Goal: Task Accomplishment & Management: Use online tool/utility

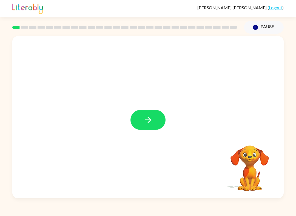
click at [144, 116] on icon "button" at bounding box center [148, 120] width 10 height 10
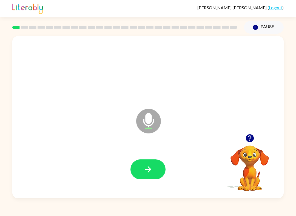
click at [146, 175] on button "button" at bounding box center [147, 170] width 35 height 20
click at [156, 178] on button "button" at bounding box center [147, 170] width 35 height 20
click at [150, 171] on icon "button" at bounding box center [148, 170] width 10 height 10
click at [145, 169] on icon "button" at bounding box center [148, 170] width 10 height 10
click at [148, 170] on icon "button" at bounding box center [148, 169] width 6 height 6
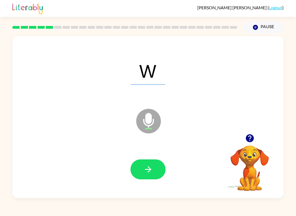
click at [148, 162] on button "button" at bounding box center [147, 170] width 35 height 20
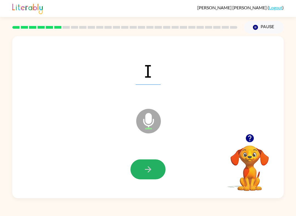
click at [138, 168] on button "button" at bounding box center [147, 170] width 35 height 20
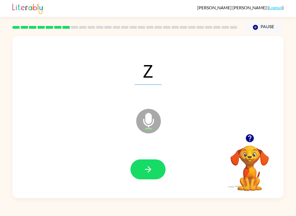
click at [152, 173] on icon "button" at bounding box center [148, 170] width 10 height 10
click at [146, 166] on icon "button" at bounding box center [148, 170] width 10 height 10
click at [146, 169] on icon "button" at bounding box center [148, 170] width 10 height 10
click at [152, 169] on icon "button" at bounding box center [148, 170] width 10 height 10
click at [145, 168] on icon "button" at bounding box center [148, 170] width 10 height 10
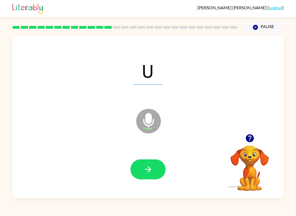
click at [146, 177] on button "button" at bounding box center [147, 170] width 35 height 20
click at [145, 163] on button "button" at bounding box center [147, 170] width 35 height 20
click at [156, 167] on button "button" at bounding box center [147, 170] width 35 height 20
click at [145, 167] on icon "button" at bounding box center [148, 170] width 10 height 10
click at [146, 175] on button "button" at bounding box center [147, 170] width 35 height 20
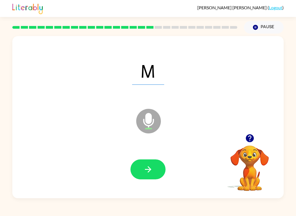
click at [144, 168] on icon "button" at bounding box center [148, 170] width 10 height 10
click at [142, 172] on button "button" at bounding box center [147, 170] width 35 height 20
click at [145, 165] on icon "button" at bounding box center [148, 170] width 10 height 10
click at [156, 168] on button "button" at bounding box center [147, 170] width 35 height 20
click at [146, 172] on icon "button" at bounding box center [148, 170] width 10 height 10
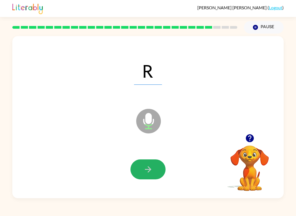
click at [142, 171] on button "button" at bounding box center [147, 170] width 35 height 20
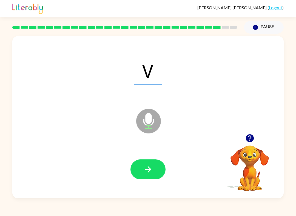
click at [144, 170] on icon "button" at bounding box center [148, 170] width 10 height 10
click at [147, 173] on icon "button" at bounding box center [148, 170] width 10 height 10
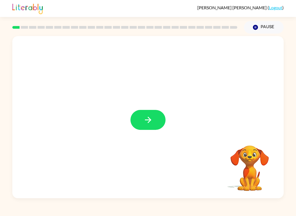
click at [156, 124] on button "button" at bounding box center [147, 120] width 35 height 20
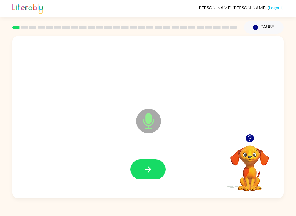
click at [155, 174] on button "button" at bounding box center [147, 170] width 35 height 20
click at [163, 176] on button "button" at bounding box center [147, 170] width 35 height 20
click at [146, 174] on icon "button" at bounding box center [148, 170] width 10 height 10
click at [146, 164] on button "button" at bounding box center [147, 170] width 35 height 20
click at [143, 170] on icon "button" at bounding box center [148, 170] width 10 height 10
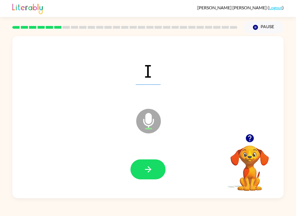
click at [152, 170] on icon "button" at bounding box center [148, 170] width 10 height 10
click at [154, 165] on button "button" at bounding box center [147, 170] width 35 height 20
click at [157, 162] on button "button" at bounding box center [147, 170] width 35 height 20
click at [158, 172] on button "button" at bounding box center [147, 170] width 35 height 20
click at [144, 175] on button "button" at bounding box center [147, 170] width 35 height 20
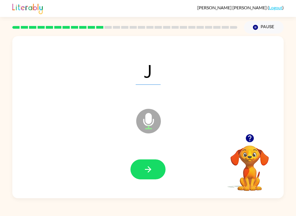
click at [150, 171] on icon "button" at bounding box center [148, 170] width 10 height 10
click at [145, 179] on button "button" at bounding box center [147, 170] width 35 height 20
click at [171, 191] on div at bounding box center [148, 169] width 260 height 47
click at [138, 177] on button "button" at bounding box center [147, 170] width 35 height 20
click at [156, 171] on button "button" at bounding box center [147, 170] width 35 height 20
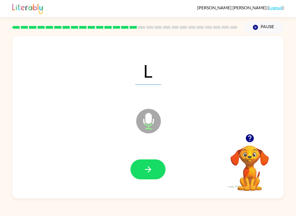
click at [163, 169] on button "button" at bounding box center [147, 170] width 35 height 20
click at [148, 168] on icon "button" at bounding box center [148, 170] width 10 height 10
click at [149, 171] on icon "button" at bounding box center [148, 169] width 6 height 6
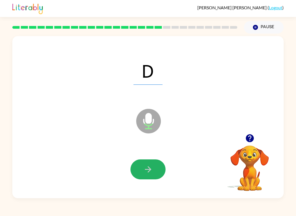
click at [160, 171] on button "button" at bounding box center [147, 170] width 35 height 20
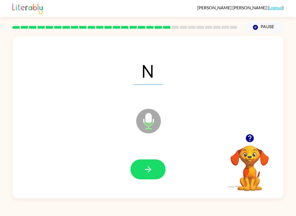
click at [153, 171] on button "button" at bounding box center [147, 170] width 35 height 20
click at [155, 164] on button "button" at bounding box center [147, 170] width 35 height 20
click at [155, 170] on button "button" at bounding box center [147, 170] width 35 height 20
click at [157, 171] on button "button" at bounding box center [147, 170] width 35 height 20
click at [152, 169] on icon "button" at bounding box center [148, 170] width 10 height 10
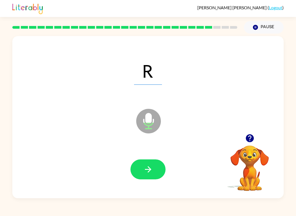
click at [164, 164] on div at bounding box center [147, 170] width 35 height 20
click at [153, 172] on button "button" at bounding box center [147, 170] width 35 height 20
click at [156, 169] on button "button" at bounding box center [147, 170] width 35 height 20
click at [151, 171] on icon "button" at bounding box center [148, 170] width 10 height 10
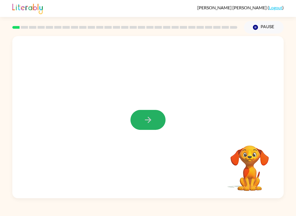
click at [144, 118] on icon "button" at bounding box center [148, 120] width 10 height 10
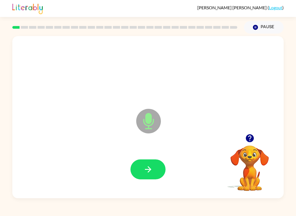
click at [148, 168] on icon "button" at bounding box center [148, 170] width 10 height 10
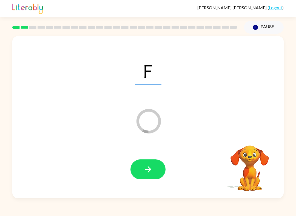
click at [144, 179] on button "button" at bounding box center [147, 170] width 35 height 20
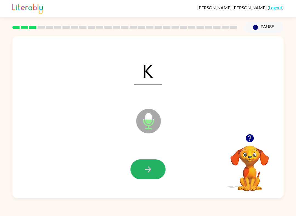
click at [146, 168] on icon "button" at bounding box center [148, 170] width 10 height 10
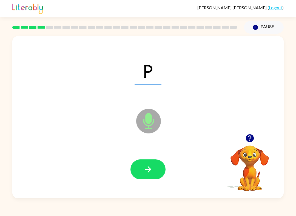
click at [156, 178] on button "button" at bounding box center [147, 170] width 35 height 20
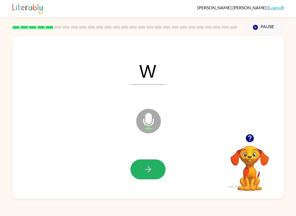
click at [142, 169] on button "button" at bounding box center [147, 170] width 35 height 20
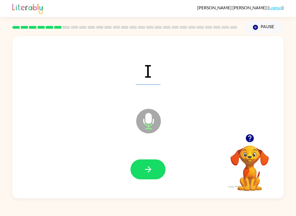
click at [145, 169] on icon "button" at bounding box center [148, 170] width 10 height 10
click at [143, 169] on icon "button" at bounding box center [148, 170] width 10 height 10
click at [142, 157] on div at bounding box center [148, 169] width 260 height 47
click at [145, 167] on icon "button" at bounding box center [148, 170] width 10 height 10
click at [145, 172] on icon "button" at bounding box center [148, 170] width 10 height 10
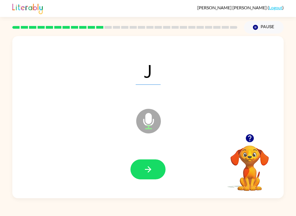
click at [144, 163] on button "button" at bounding box center [147, 170] width 35 height 20
click at [136, 161] on button "button" at bounding box center [147, 170] width 35 height 20
click at [149, 171] on icon "button" at bounding box center [148, 169] width 6 height 6
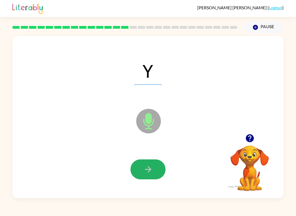
click at [149, 173] on icon "button" at bounding box center [148, 170] width 10 height 10
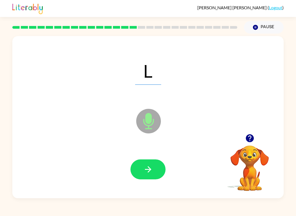
click at [148, 170] on icon "button" at bounding box center [148, 169] width 6 height 6
click at [149, 168] on icon "button" at bounding box center [148, 170] width 10 height 10
click at [143, 168] on icon "button" at bounding box center [148, 170] width 10 height 10
click at [147, 163] on button "button" at bounding box center [147, 170] width 35 height 20
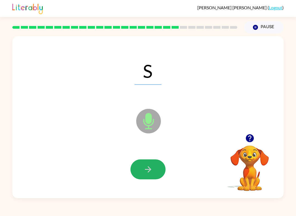
click at [147, 170] on icon "button" at bounding box center [148, 169] width 6 height 6
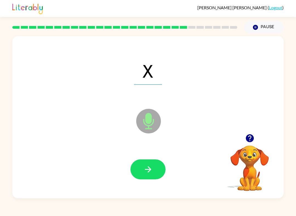
click at [144, 160] on button "button" at bounding box center [147, 170] width 35 height 20
click at [151, 169] on icon "button" at bounding box center [148, 170] width 10 height 10
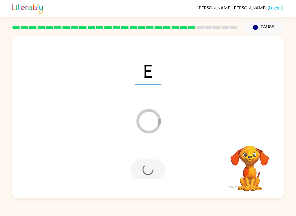
click at [155, 168] on div at bounding box center [147, 170] width 35 height 20
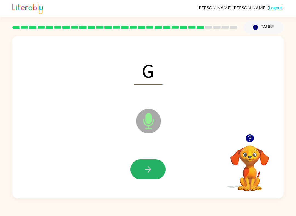
click at [155, 166] on button "button" at bounding box center [147, 170] width 35 height 20
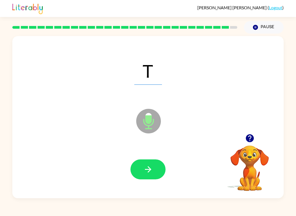
click at [141, 163] on button "button" at bounding box center [147, 170] width 35 height 20
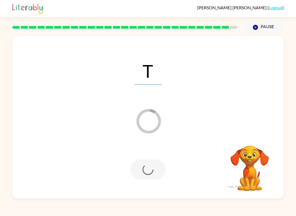
click at [146, 162] on div at bounding box center [147, 170] width 35 height 20
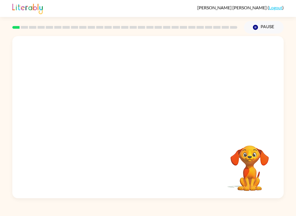
click at [261, 26] on button "Pause Pause" at bounding box center [264, 27] width 40 height 13
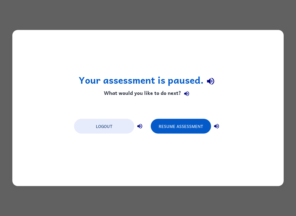
click at [180, 123] on button "Resume Assessment" at bounding box center [181, 126] width 60 height 15
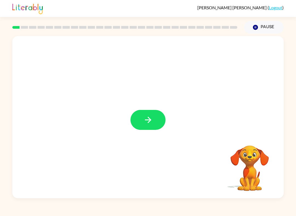
click at [153, 120] on button "button" at bounding box center [147, 120] width 35 height 20
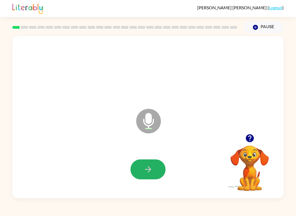
click at [145, 173] on icon "button" at bounding box center [148, 170] width 10 height 10
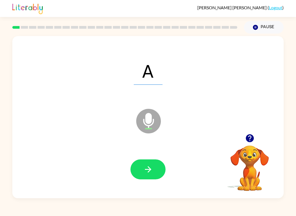
click at [140, 169] on button "button" at bounding box center [147, 170] width 35 height 20
click at [151, 173] on icon "button" at bounding box center [148, 170] width 10 height 10
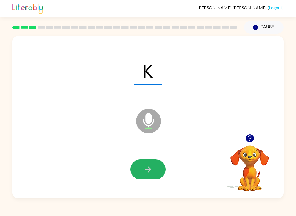
click at [147, 171] on icon "button" at bounding box center [148, 170] width 10 height 10
click at [144, 169] on icon "button" at bounding box center [148, 170] width 10 height 10
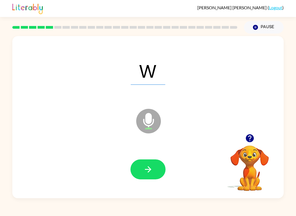
click at [142, 172] on button "button" at bounding box center [147, 170] width 35 height 20
click at [150, 168] on icon "button" at bounding box center [148, 170] width 10 height 10
click at [147, 173] on icon "button" at bounding box center [148, 170] width 10 height 10
click at [148, 171] on icon "button" at bounding box center [148, 170] width 10 height 10
click at [145, 168] on icon "button" at bounding box center [148, 170] width 10 height 10
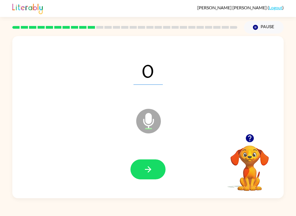
click at [150, 172] on icon "button" at bounding box center [148, 170] width 10 height 10
click at [147, 165] on button "button" at bounding box center [147, 170] width 35 height 20
click at [149, 170] on icon "button" at bounding box center [148, 169] width 6 height 6
click at [142, 172] on button "button" at bounding box center [147, 170] width 35 height 20
click at [147, 169] on icon "button" at bounding box center [148, 170] width 10 height 10
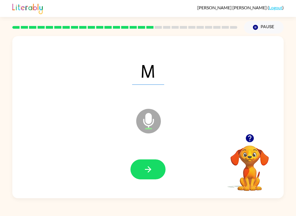
click at [144, 168] on icon "button" at bounding box center [148, 170] width 10 height 10
click at [150, 178] on button "button" at bounding box center [147, 170] width 35 height 20
click at [148, 175] on button "button" at bounding box center [147, 170] width 35 height 20
click at [147, 168] on icon "button" at bounding box center [148, 170] width 10 height 10
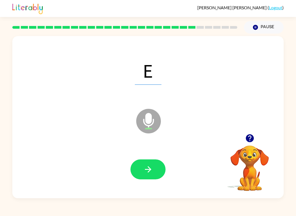
click at [150, 171] on icon "button" at bounding box center [148, 169] width 6 height 6
click at [149, 172] on icon "button" at bounding box center [148, 169] width 6 height 6
click at [147, 168] on icon "button" at bounding box center [148, 170] width 10 height 10
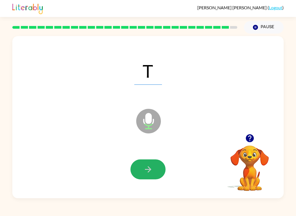
click at [146, 175] on button "button" at bounding box center [147, 170] width 35 height 20
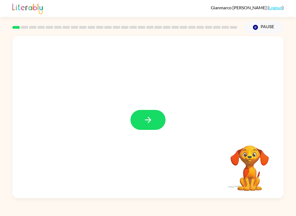
click at [153, 120] on button "button" at bounding box center [147, 120] width 35 height 20
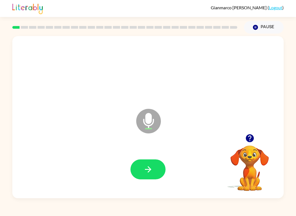
click at [150, 166] on icon "button" at bounding box center [148, 170] width 10 height 10
click at [138, 169] on button "button" at bounding box center [147, 170] width 35 height 20
click at [146, 173] on icon "button" at bounding box center [148, 170] width 10 height 10
click at [143, 168] on button "button" at bounding box center [147, 170] width 35 height 20
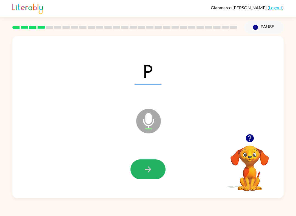
click at [149, 168] on icon "button" at bounding box center [148, 170] width 10 height 10
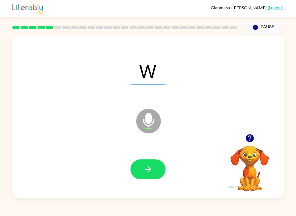
click at [146, 169] on icon "button" at bounding box center [148, 170] width 10 height 10
click at [155, 168] on button "button" at bounding box center [147, 170] width 35 height 20
click at [147, 168] on icon "button" at bounding box center [148, 170] width 10 height 10
click at [149, 170] on icon "button" at bounding box center [148, 169] width 6 height 6
click at [149, 172] on icon "button" at bounding box center [148, 169] width 6 height 6
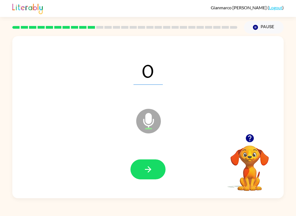
click at [150, 167] on icon "button" at bounding box center [148, 170] width 10 height 10
click at [146, 172] on icon "button" at bounding box center [148, 170] width 10 height 10
click at [145, 169] on icon "button" at bounding box center [148, 170] width 10 height 10
click at [154, 171] on button "button" at bounding box center [147, 170] width 35 height 20
click at [151, 169] on icon "button" at bounding box center [148, 170] width 10 height 10
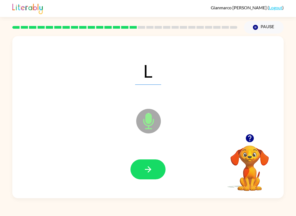
click at [151, 171] on icon "button" at bounding box center [148, 170] width 10 height 10
click at [149, 172] on icon "button" at bounding box center [148, 170] width 10 height 10
click at [152, 168] on icon "button" at bounding box center [148, 170] width 10 height 10
click at [150, 169] on icon "button" at bounding box center [148, 170] width 10 height 10
click at [145, 166] on icon "button" at bounding box center [148, 170] width 10 height 10
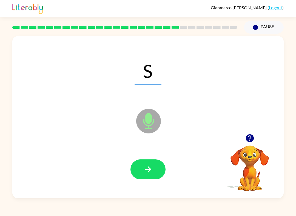
click at [151, 162] on button "button" at bounding box center [147, 170] width 35 height 20
click at [145, 168] on icon "button" at bounding box center [148, 170] width 10 height 10
click at [149, 166] on icon "button" at bounding box center [148, 170] width 10 height 10
click at [150, 172] on icon "button" at bounding box center [148, 170] width 10 height 10
click at [152, 170] on icon "button" at bounding box center [148, 170] width 10 height 10
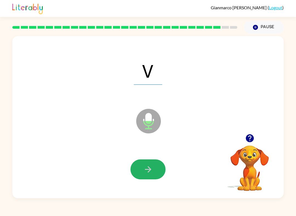
click at [154, 172] on button "button" at bounding box center [147, 170] width 35 height 20
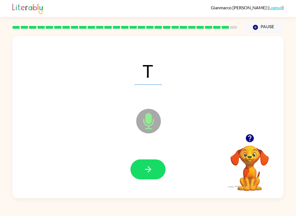
click at [145, 175] on button "button" at bounding box center [147, 170] width 35 height 20
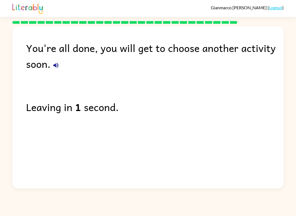
click at [281, 9] on link "Logout" at bounding box center [275, 7] width 13 height 5
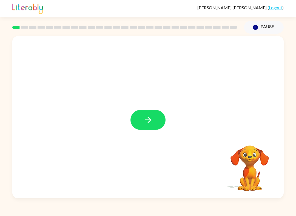
click at [139, 117] on button "button" at bounding box center [147, 120] width 35 height 20
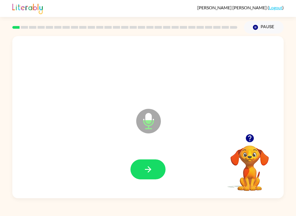
click at [142, 163] on button "button" at bounding box center [147, 170] width 35 height 20
click at [149, 165] on icon "button" at bounding box center [148, 170] width 10 height 10
click at [148, 164] on button "button" at bounding box center [147, 170] width 35 height 20
click at [148, 167] on icon "button" at bounding box center [148, 169] width 6 height 6
click at [145, 171] on icon "button" at bounding box center [148, 170] width 10 height 10
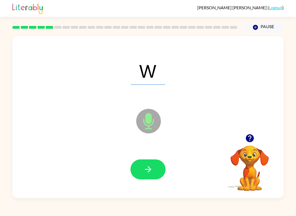
click at [150, 167] on icon "button" at bounding box center [148, 170] width 10 height 10
click at [148, 168] on icon "button" at bounding box center [148, 170] width 10 height 10
click at [146, 168] on icon "button" at bounding box center [148, 170] width 10 height 10
click at [149, 171] on icon "button" at bounding box center [148, 169] width 6 height 6
click at [147, 166] on icon "button" at bounding box center [148, 170] width 10 height 10
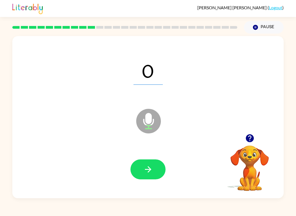
click at [142, 171] on button "button" at bounding box center [147, 170] width 35 height 20
click at [150, 170] on icon "button" at bounding box center [148, 169] width 6 height 6
click at [148, 177] on button "button" at bounding box center [147, 170] width 35 height 20
click at [150, 170] on icon "button" at bounding box center [148, 169] width 6 height 6
click at [142, 168] on button "button" at bounding box center [147, 170] width 35 height 20
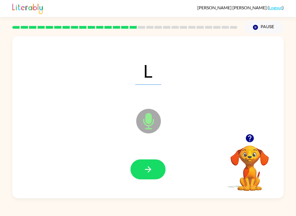
click at [148, 167] on icon "button" at bounding box center [148, 170] width 10 height 10
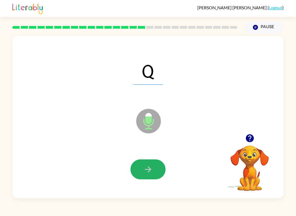
click at [143, 170] on icon "button" at bounding box center [148, 170] width 10 height 10
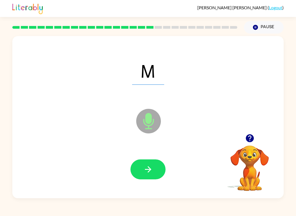
click at [146, 170] on icon "button" at bounding box center [148, 170] width 10 height 10
click at [146, 170] on icon "button" at bounding box center [148, 169] width 6 height 6
click at [145, 168] on icon "button" at bounding box center [148, 170] width 10 height 10
click at [146, 171] on icon "button" at bounding box center [148, 170] width 10 height 10
click at [146, 170] on icon "button" at bounding box center [148, 170] width 10 height 10
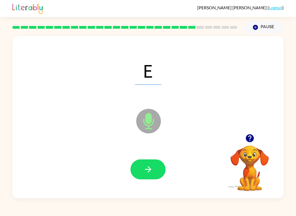
click at [145, 165] on icon "button" at bounding box center [148, 170] width 10 height 10
click at [144, 167] on icon "button" at bounding box center [148, 170] width 10 height 10
click at [142, 170] on button "button" at bounding box center [147, 170] width 35 height 20
click at [146, 166] on icon "button" at bounding box center [148, 170] width 10 height 10
click at [141, 169] on button "button" at bounding box center [147, 170] width 35 height 20
